Goal: Complete application form

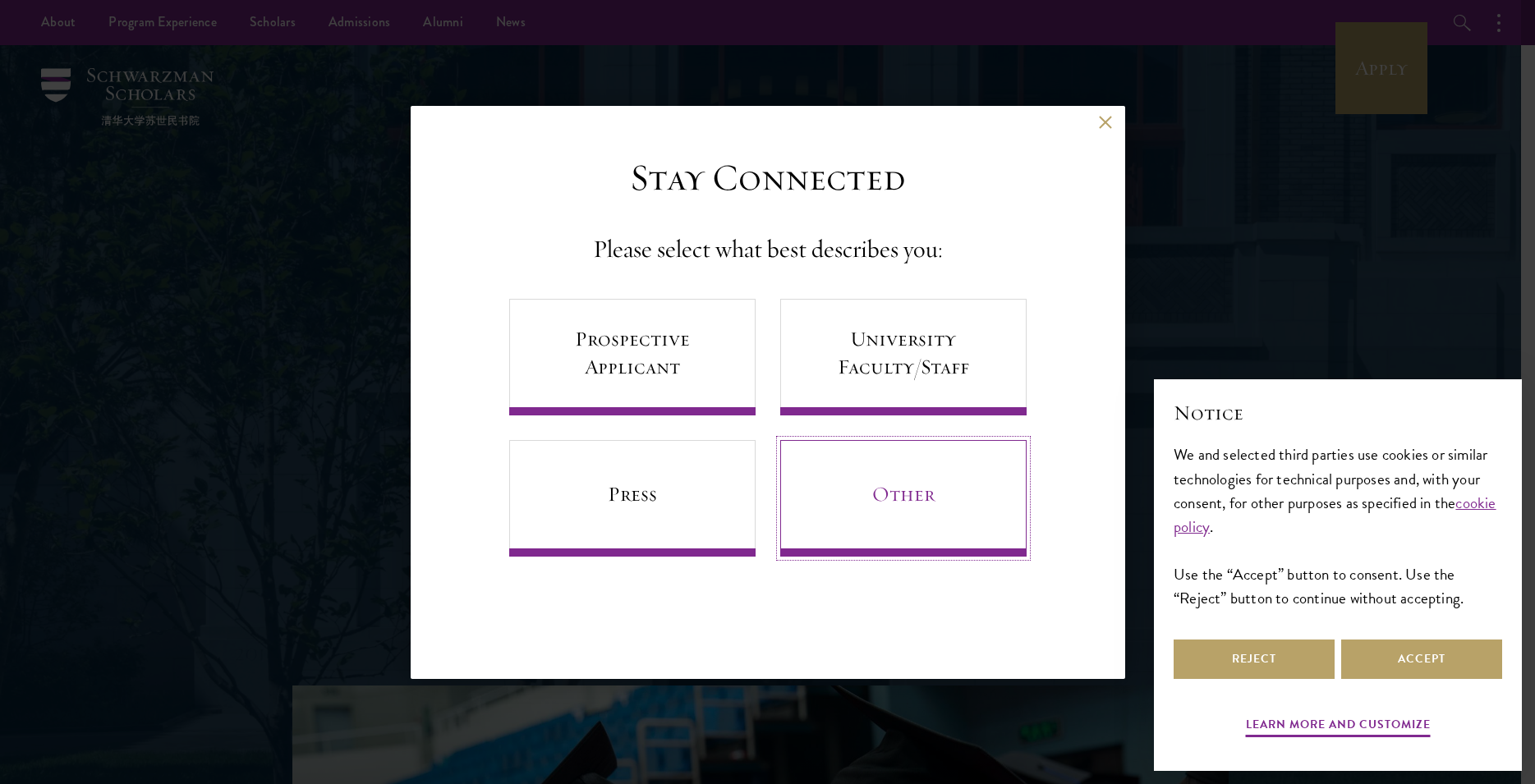
click at [906, 495] on link "Other" at bounding box center [903, 498] width 247 height 116
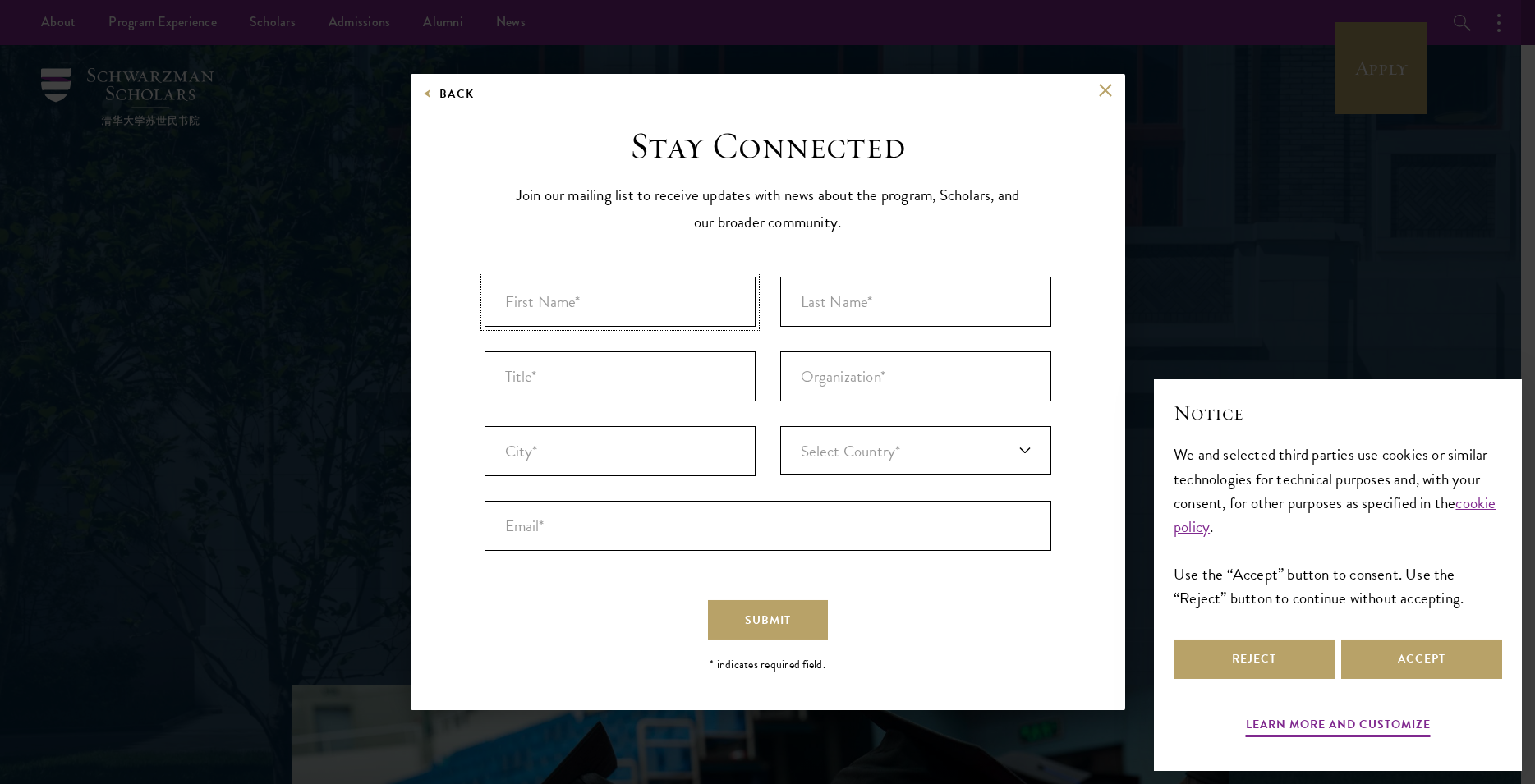
click at [540, 312] on input "First Name* *" at bounding box center [620, 301] width 271 height 50
click at [1101, 91] on button at bounding box center [1105, 90] width 14 height 14
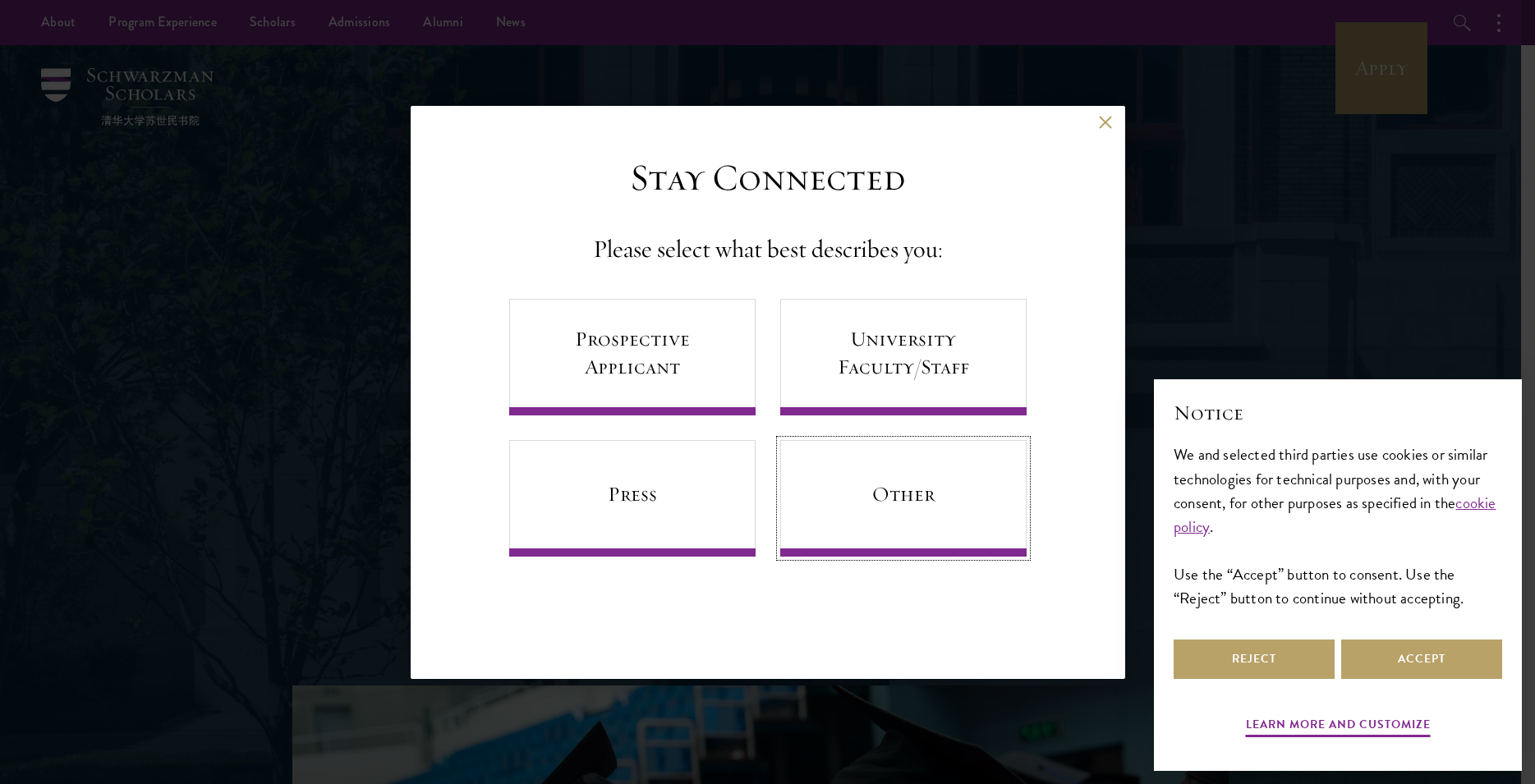
click at [912, 492] on link "Other" at bounding box center [903, 498] width 247 height 116
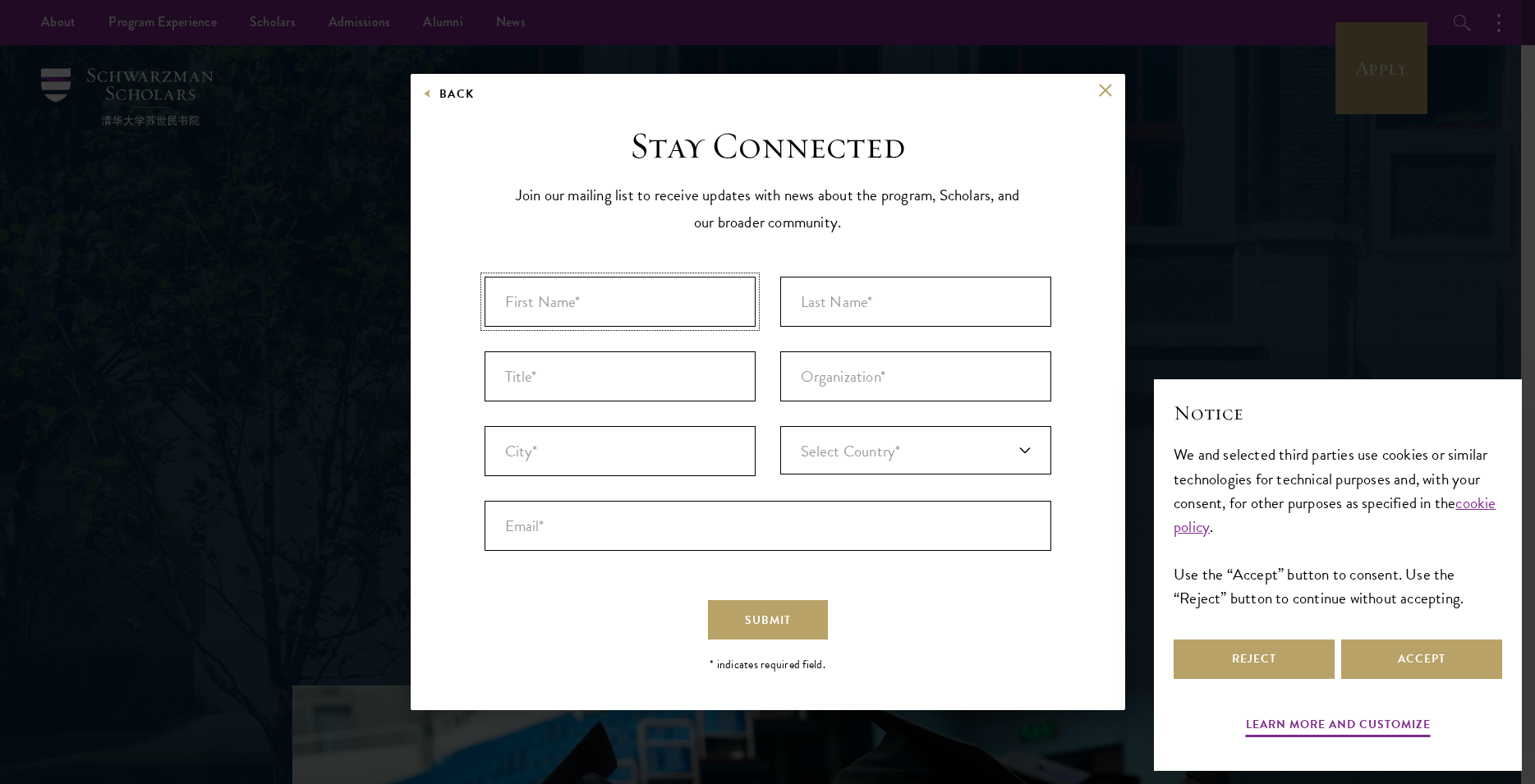
click at [503, 304] on input "First Name* *" at bounding box center [620, 301] width 271 height 50
type input "PERPETUA"
drag, startPoint x: 805, startPoint y: 309, endPoint x: 860, endPoint y: 392, distance: 99.6
click at [806, 310] on input "Last Name* *" at bounding box center [915, 301] width 271 height 50
type input "CHELIMO"
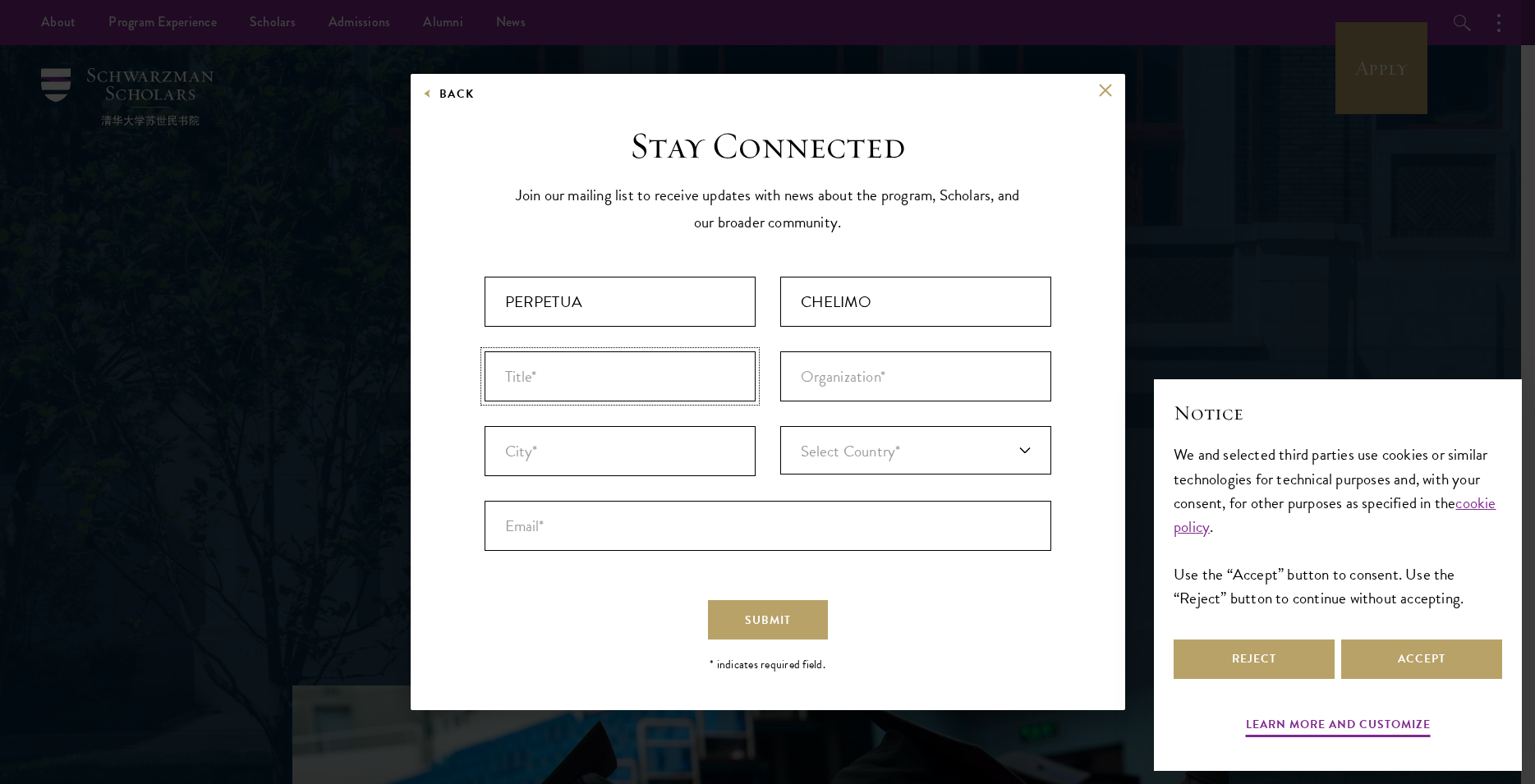
click at [523, 380] on input "Title *" at bounding box center [620, 376] width 271 height 50
type input "MRS."
click at [815, 380] on input "Organization *" at bounding box center [915, 376] width 271 height 50
type input "MARY MOUNT SEC. KENYA"
click at [533, 451] on input "City* *" at bounding box center [620, 451] width 271 height 50
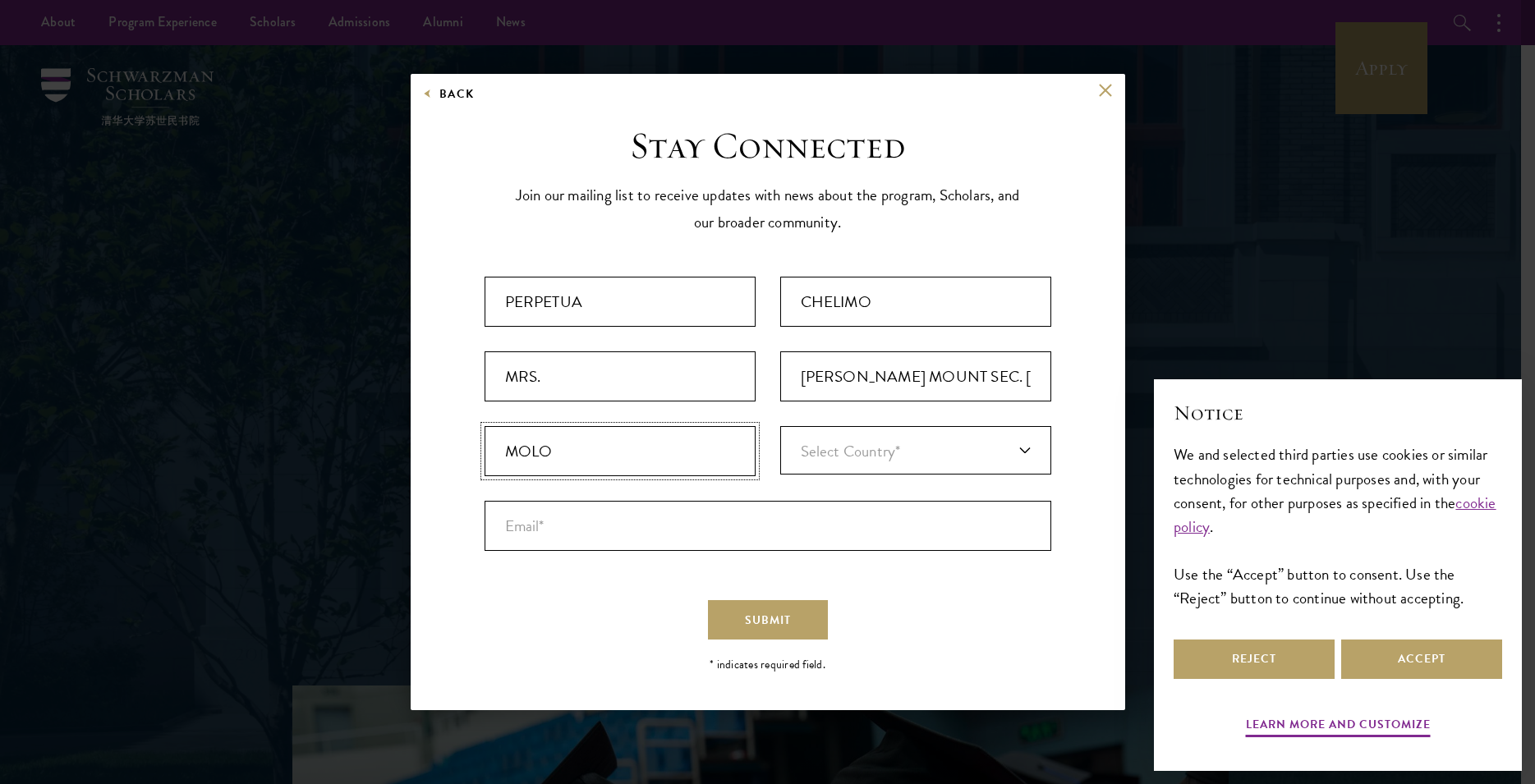
type input "MOLO"
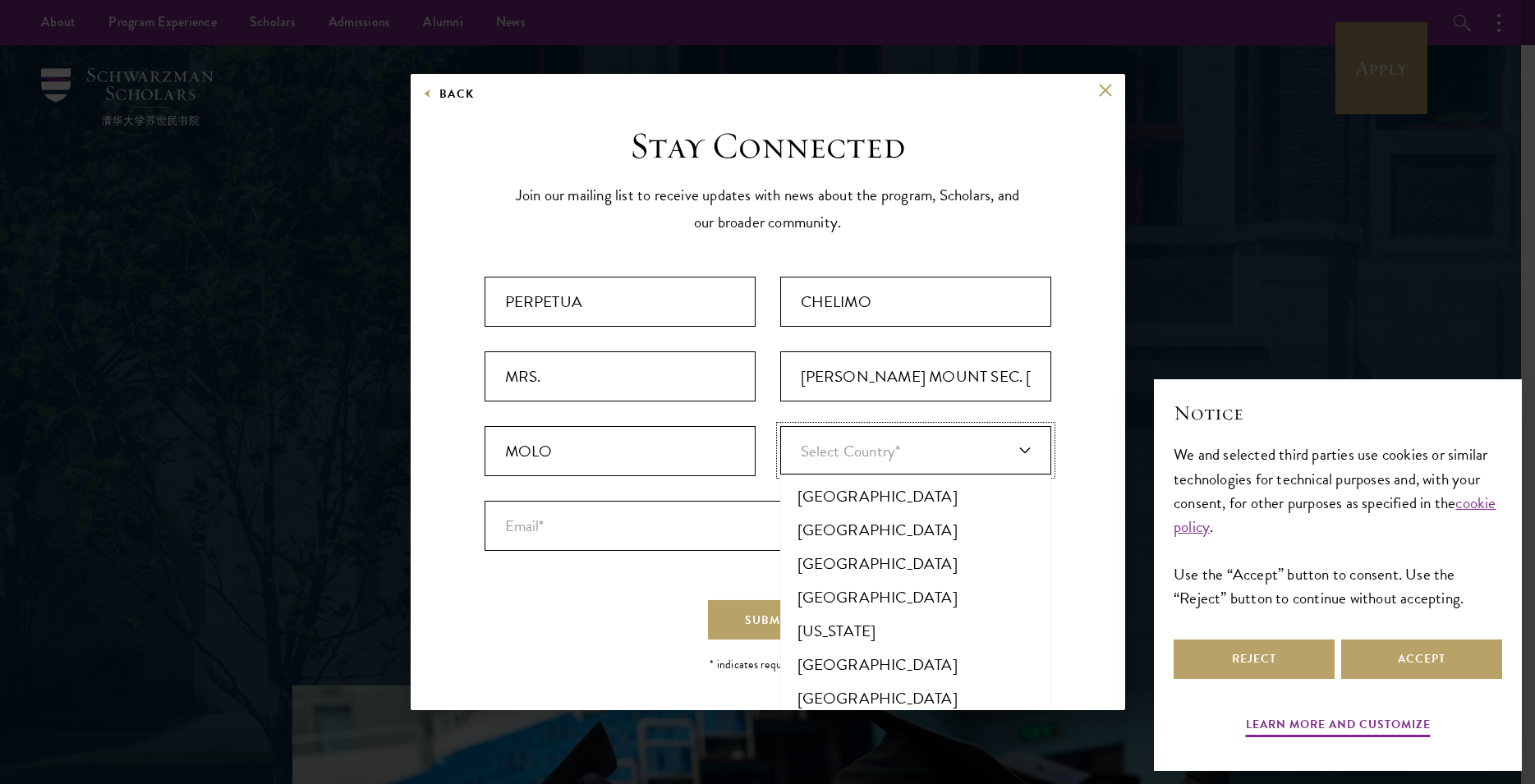
click at [1027, 452] on link "Select Country*" at bounding box center [915, 450] width 271 height 49
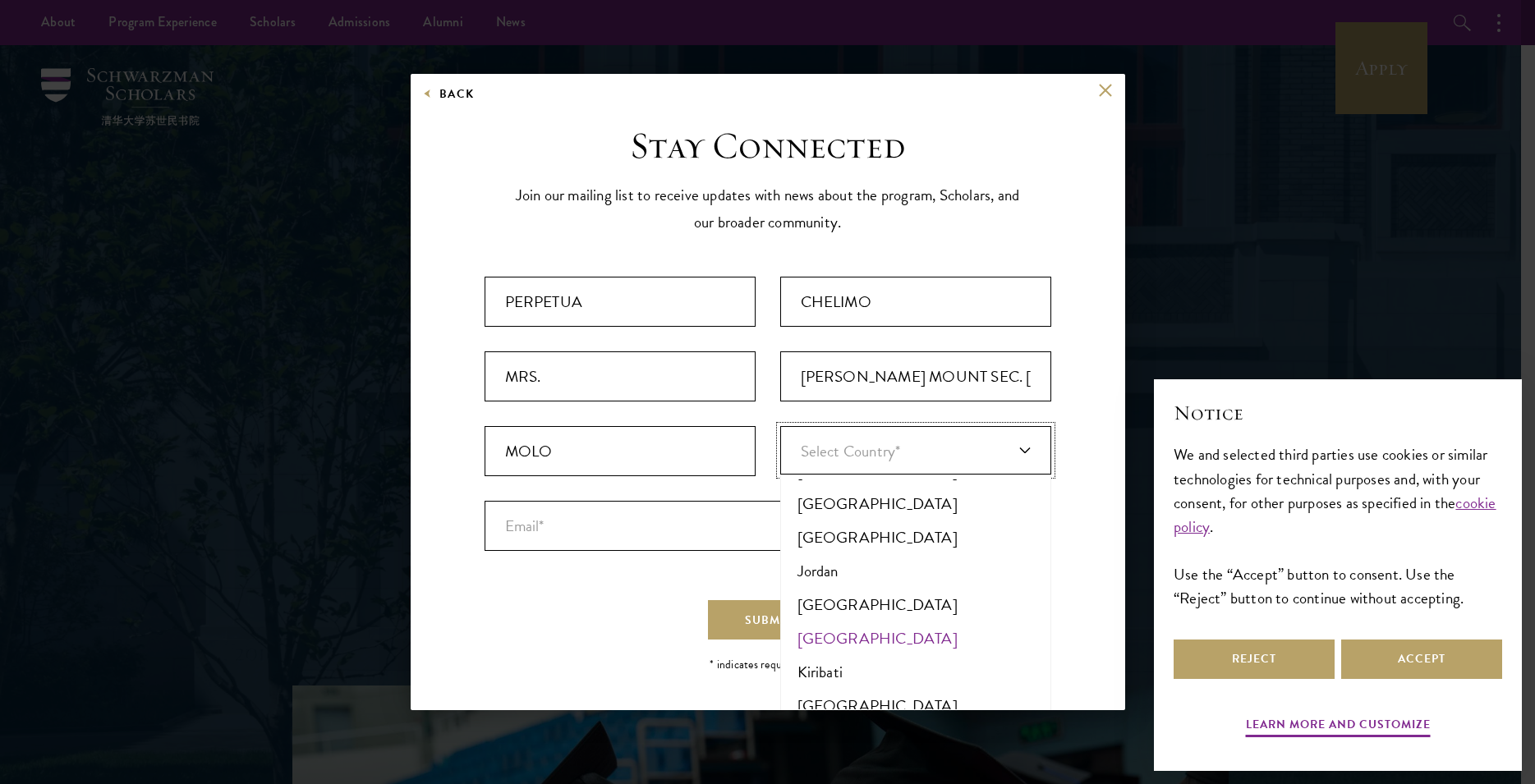
click at [815, 631] on li "[GEOGRAPHIC_DATA]" at bounding box center [915, 638] width 261 height 34
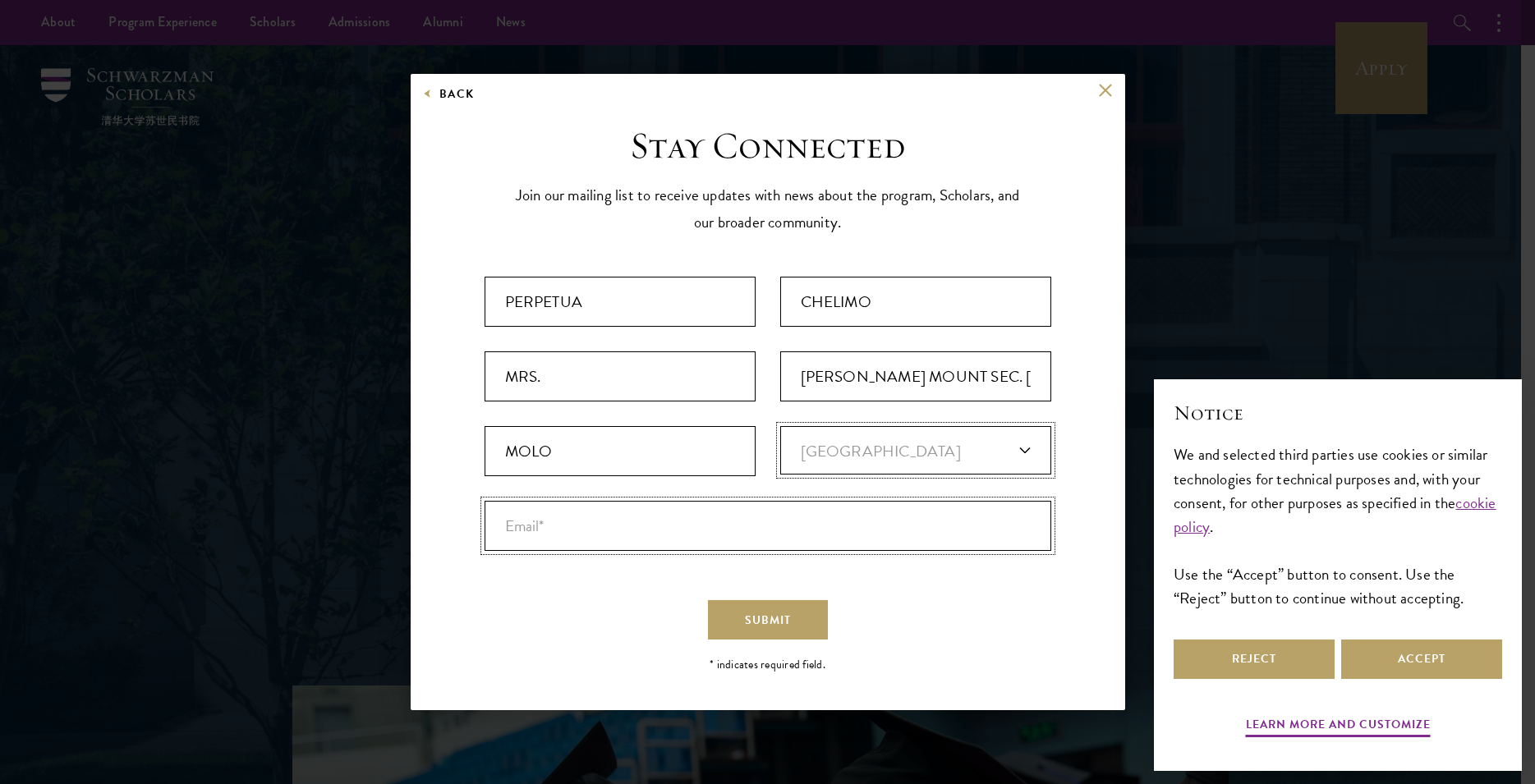
click at [504, 531] on input "Email* *" at bounding box center [768, 526] width 567 height 50
type input "M"
type input "marymountsec69"
